Goal: Information Seeking & Learning: Learn about a topic

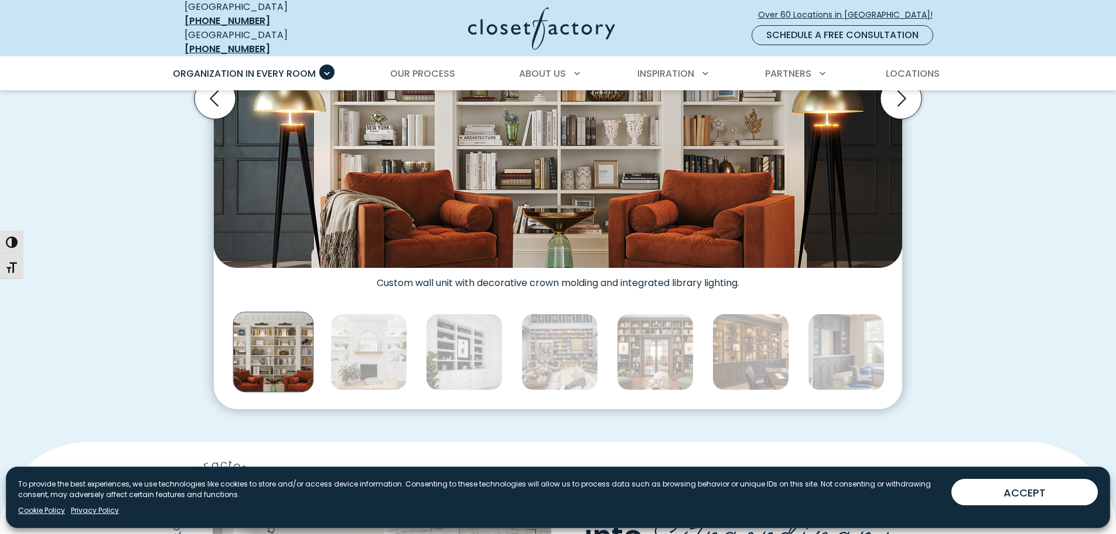
scroll to position [705, 0]
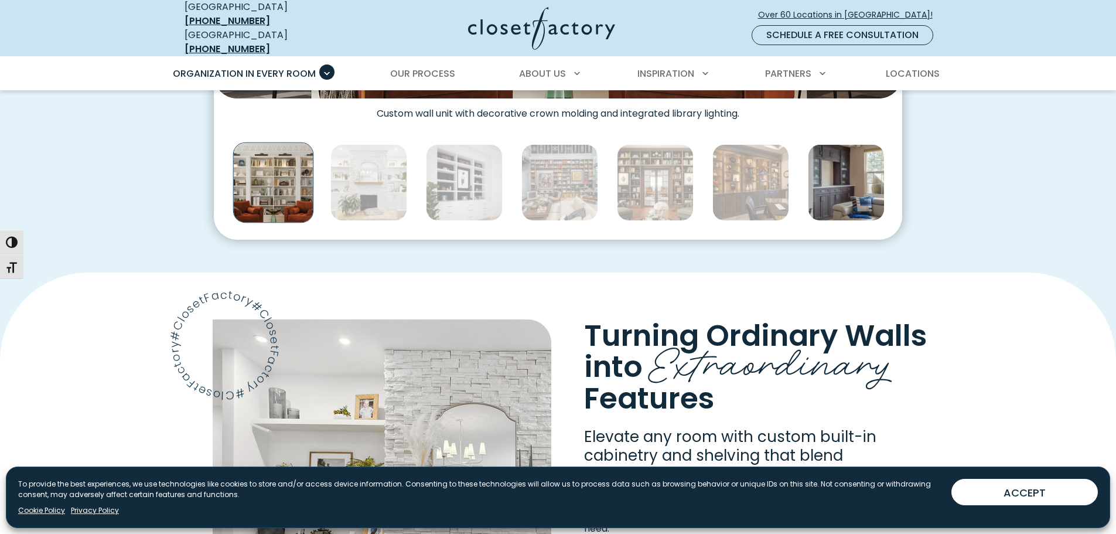
click at [848, 168] on img "Thumbnail Gallery" at bounding box center [846, 182] width 77 height 77
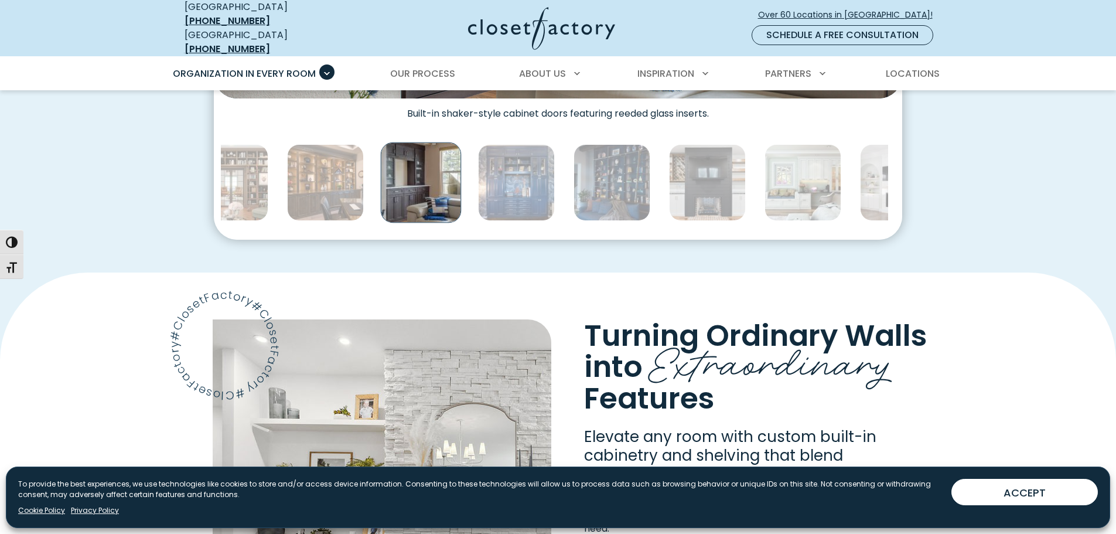
drag, startPoint x: 275, startPoint y: 170, endPoint x: 423, endPoint y: 161, distance: 147.9
click at [423, 161] on img "Thumbnail Gallery" at bounding box center [421, 182] width 81 height 81
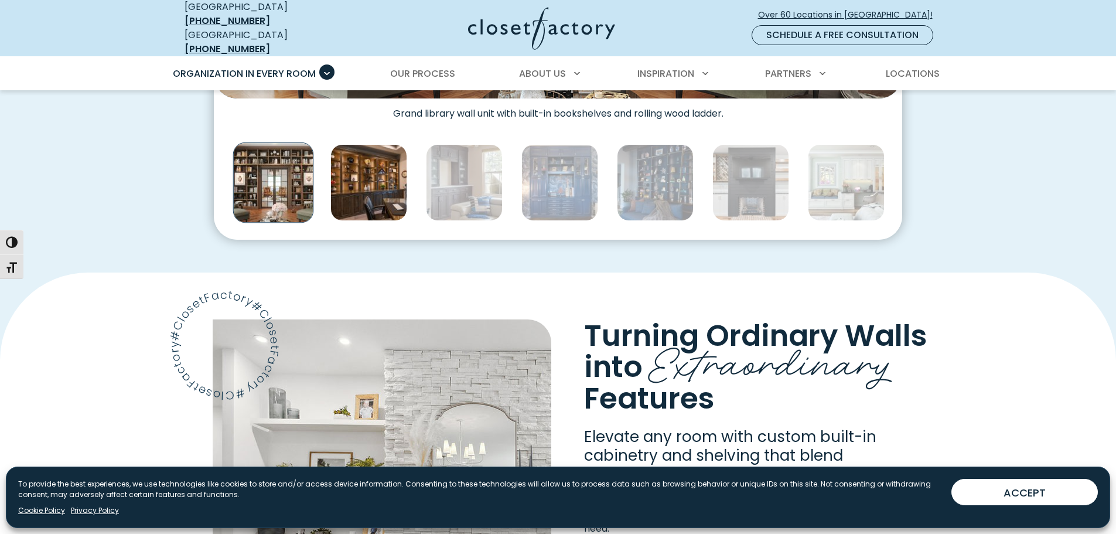
click at [373, 172] on img "Thumbnail Gallery" at bounding box center [368, 182] width 77 height 77
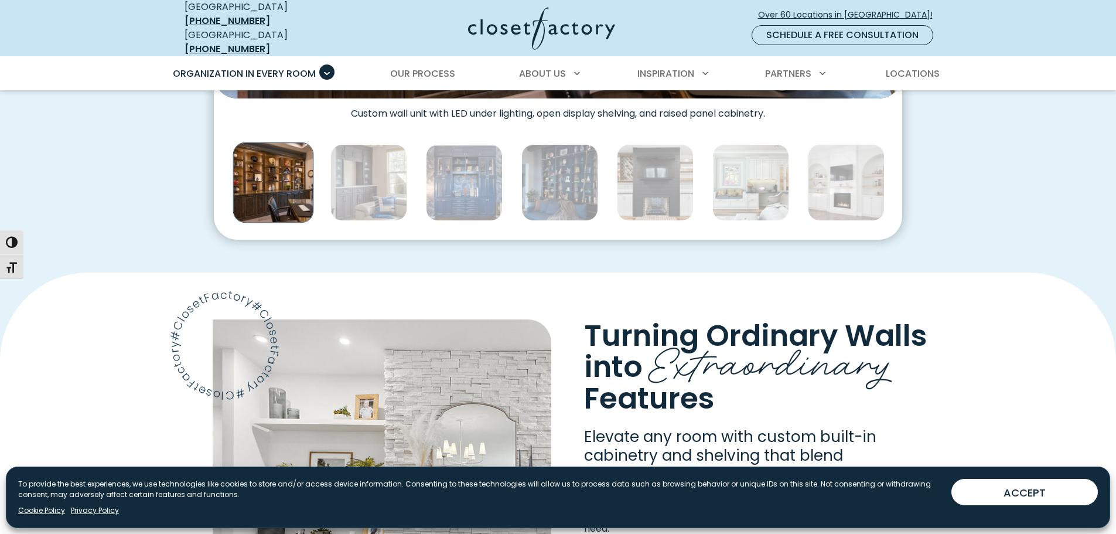
click at [373, 172] on img "Thumbnail Gallery" at bounding box center [368, 182] width 77 height 77
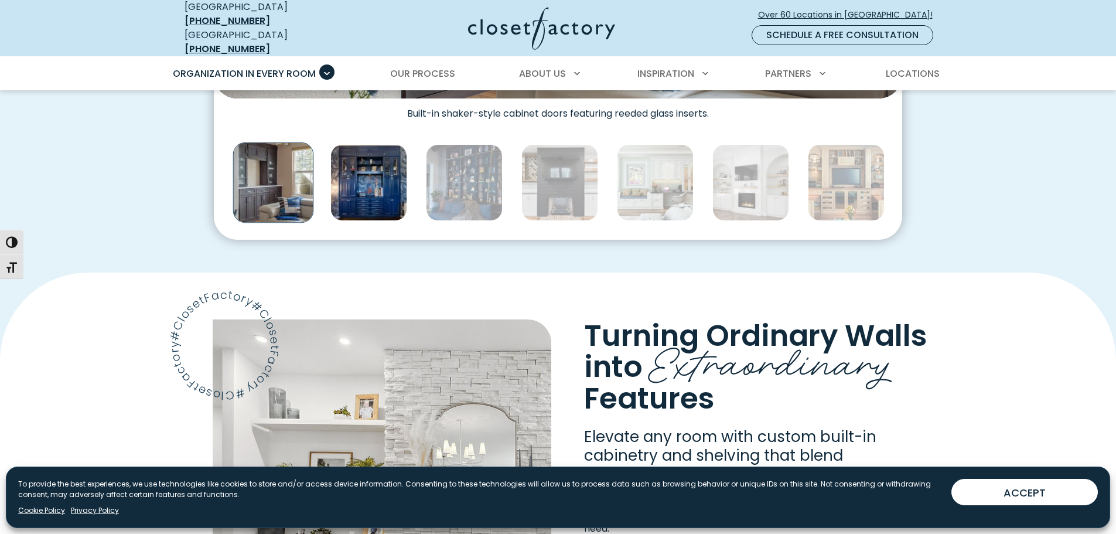
click at [378, 189] on img "Thumbnail Gallery" at bounding box center [368, 182] width 77 height 77
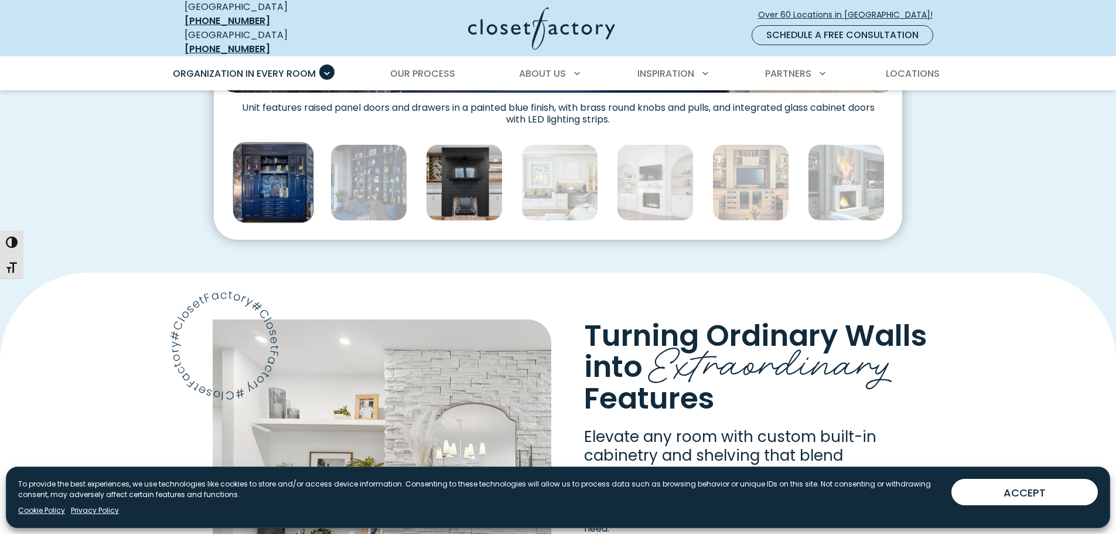
click at [445, 175] on img "Thumbnail Gallery" at bounding box center [464, 182] width 77 height 77
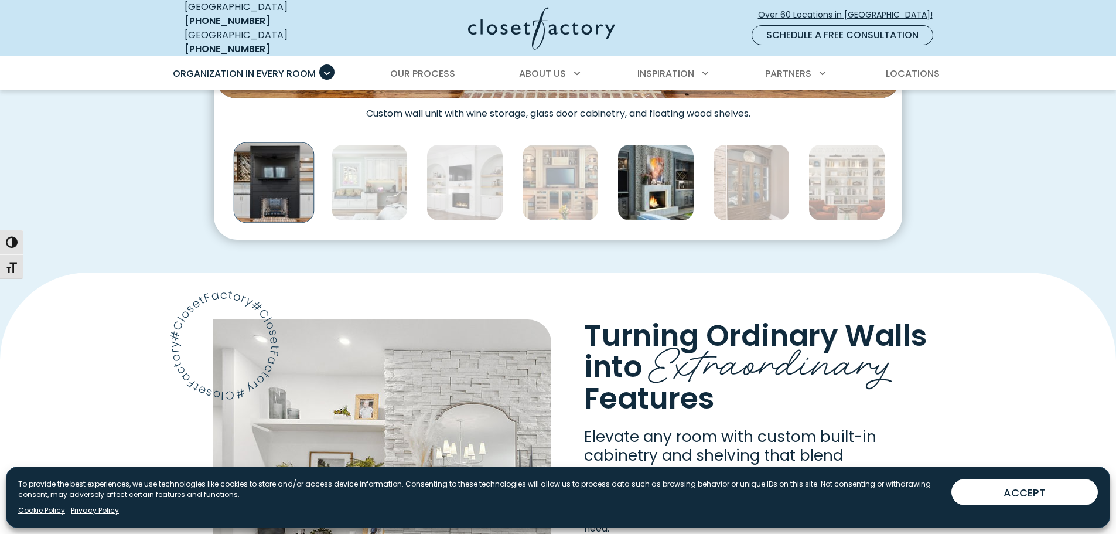
click at [647, 170] on img "Thumbnail Gallery" at bounding box center [656, 182] width 77 height 77
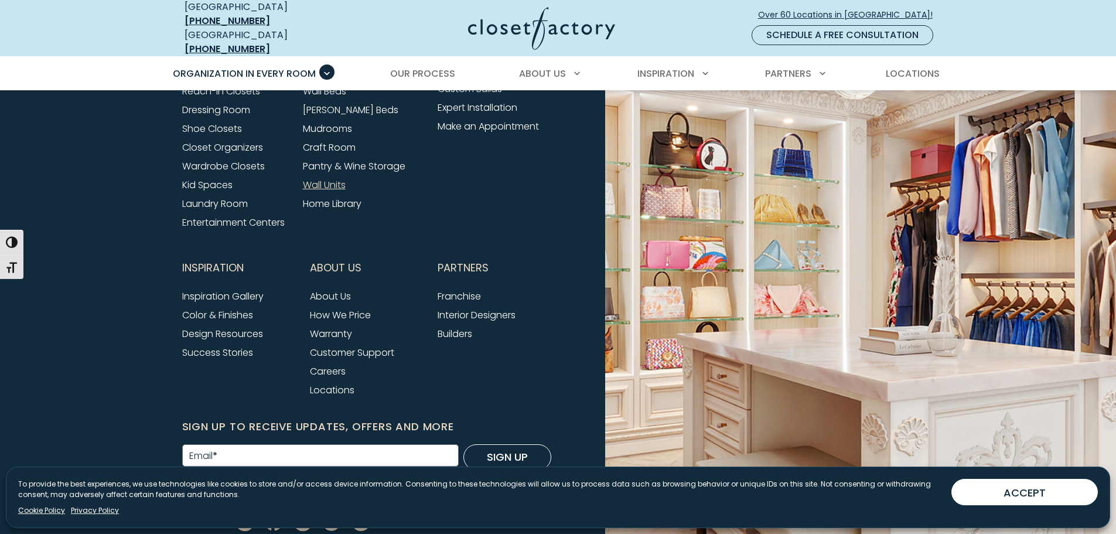
scroll to position [4025, 0]
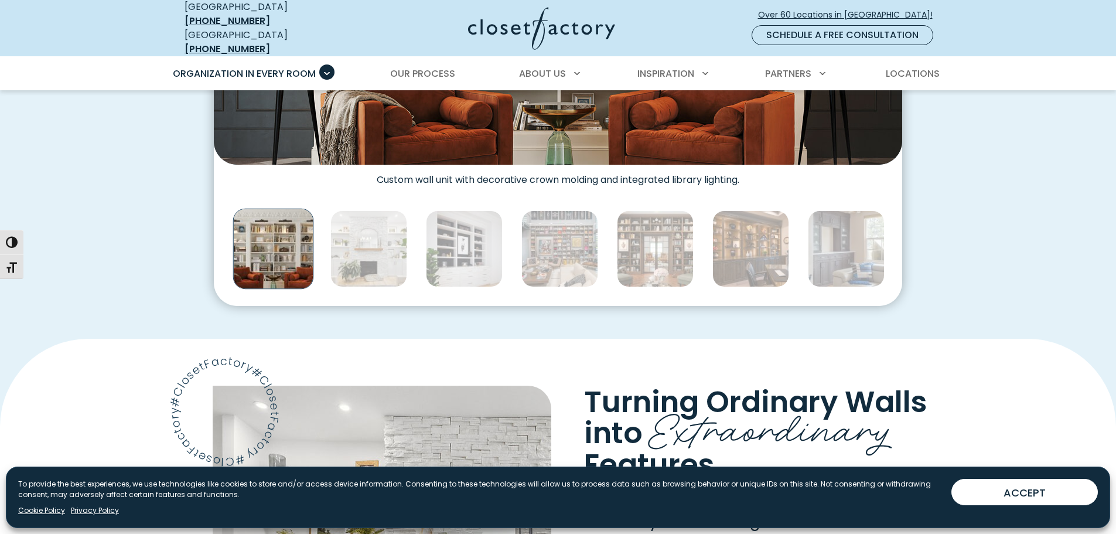
scroll to position [644, 0]
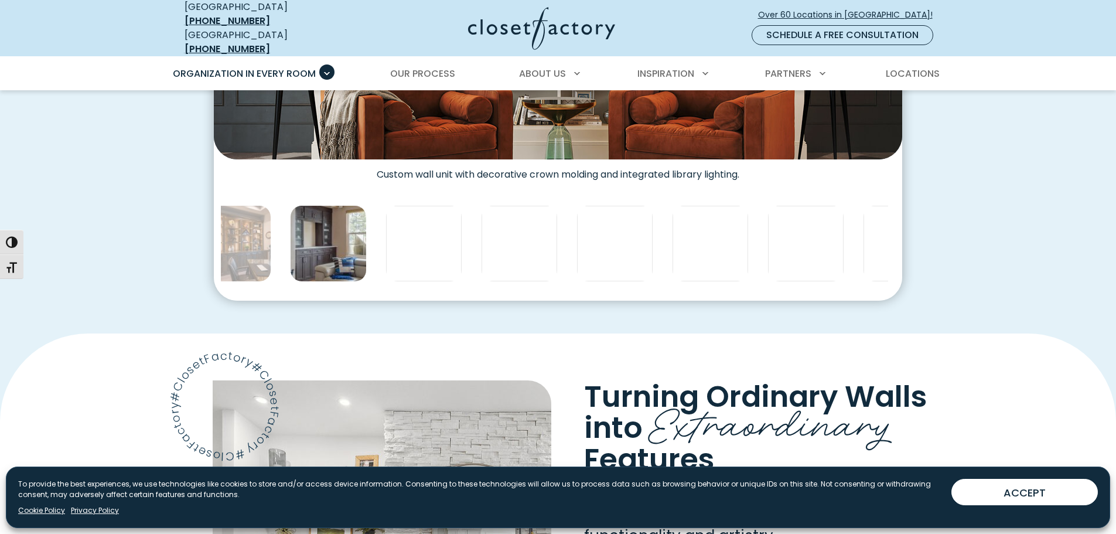
drag, startPoint x: 861, startPoint y: 241, endPoint x: 343, endPoint y: 229, distance: 518.1
click at [343, 229] on img "Thumbnail Gallery" at bounding box center [328, 243] width 77 height 77
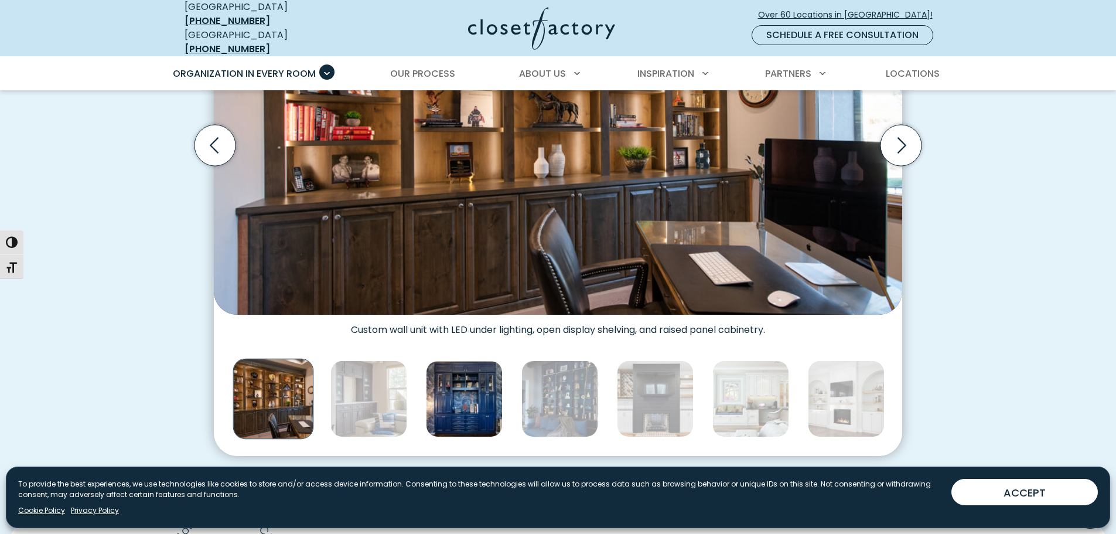
scroll to position [468, 0]
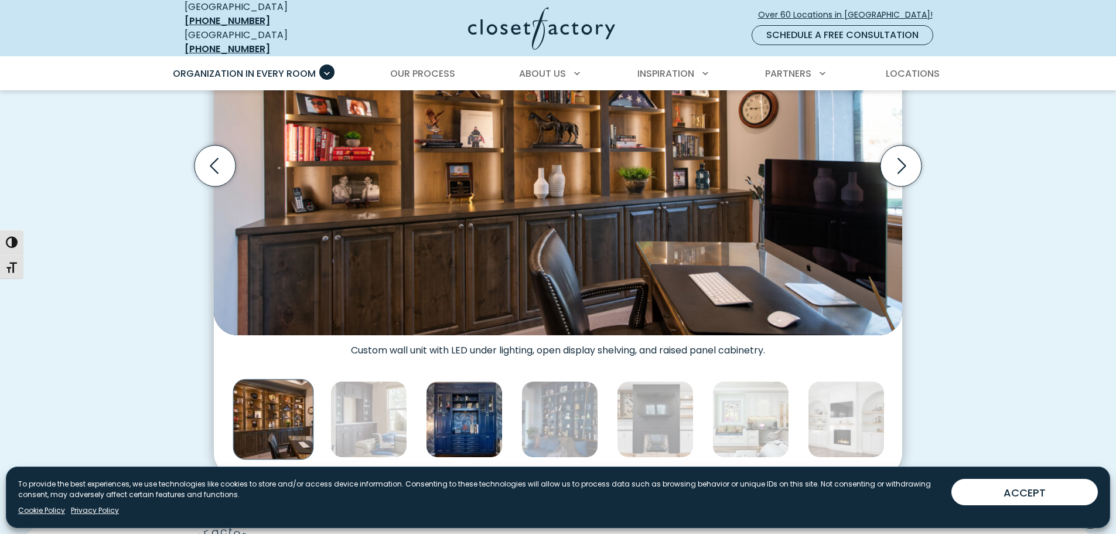
click at [487, 415] on img "Thumbnail Gallery" at bounding box center [464, 419] width 77 height 77
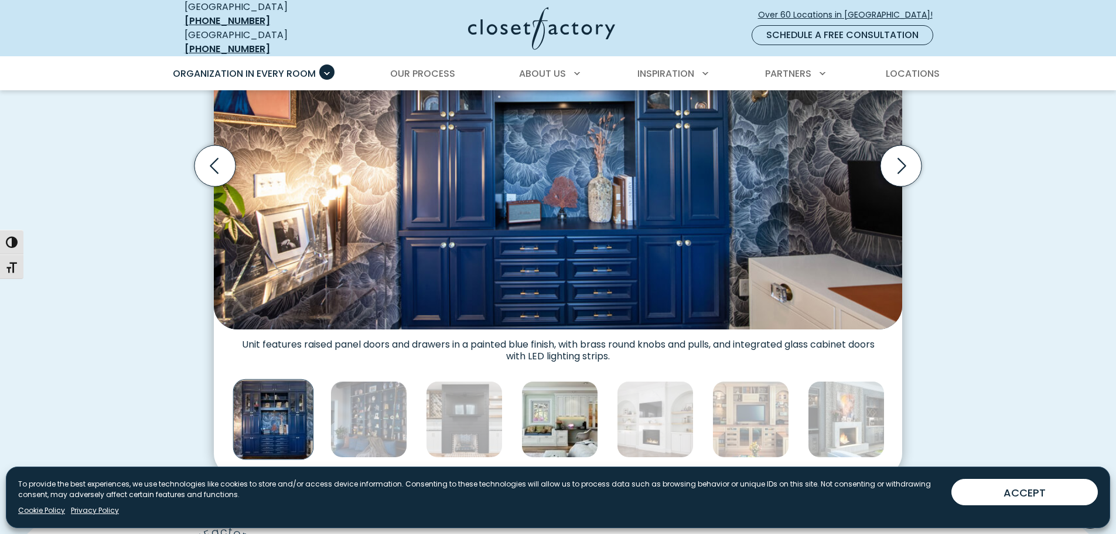
click at [545, 417] on img "Thumbnail Gallery" at bounding box center [559, 419] width 77 height 77
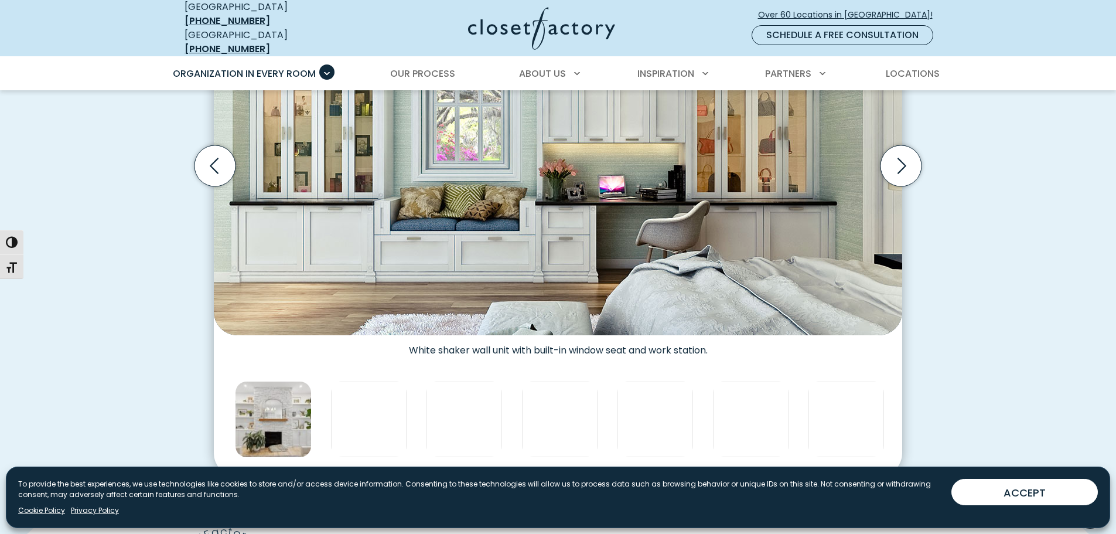
drag, startPoint x: 864, startPoint y: 425, endPoint x: 291, endPoint y: 384, distance: 574.4
click at [291, 384] on img "Thumbnail Gallery" at bounding box center [273, 419] width 77 height 77
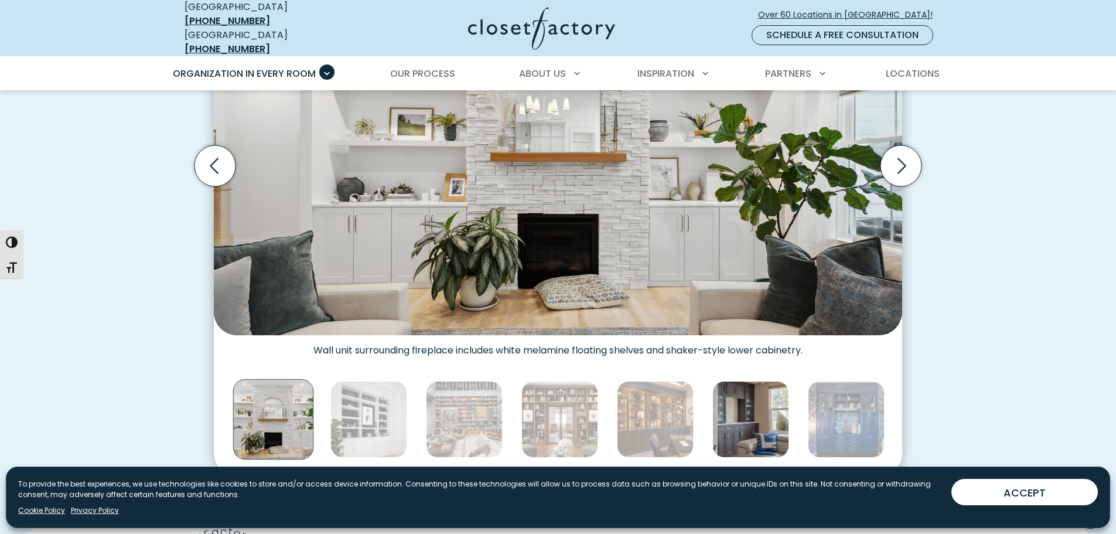
click at [736, 422] on img "Thumbnail Gallery" at bounding box center [750, 419] width 77 height 77
